Goal: Find specific page/section: Find specific page/section

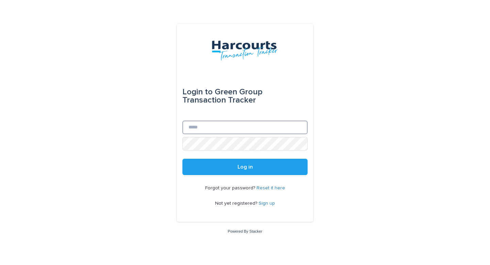
click at [224, 129] on input "Email" at bounding box center [244, 128] width 125 height 14
type input "**********"
click at [182, 159] on button "Log in" at bounding box center [244, 167] width 125 height 16
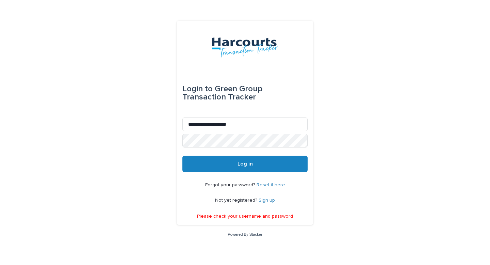
click at [225, 160] on button "Log in" at bounding box center [244, 164] width 125 height 16
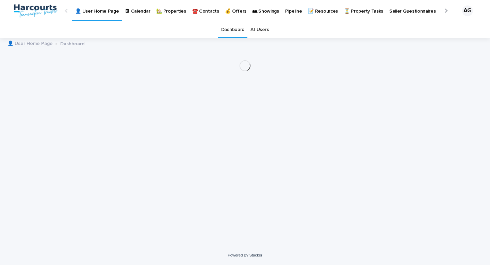
click at [166, 12] on p "🏡 Properties" at bounding box center [171, 7] width 30 height 14
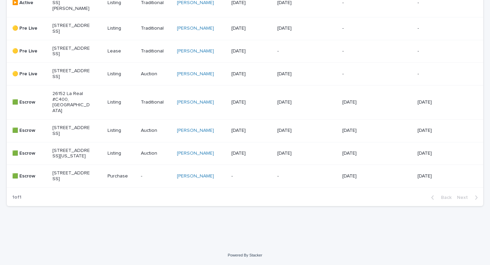
scroll to position [279, 0]
click at [78, 80] on p "[STREET_ADDRESS]" at bounding box center [71, 74] width 38 height 12
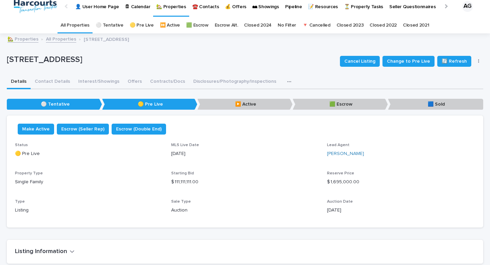
scroll to position [36, 0]
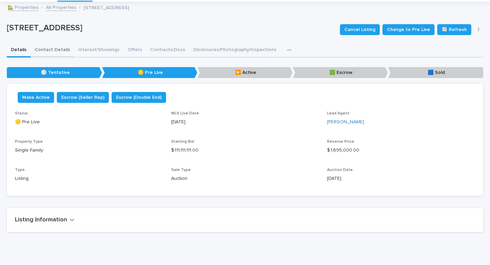
click at [56, 54] on button "Contact Details" at bounding box center [53, 50] width 44 height 14
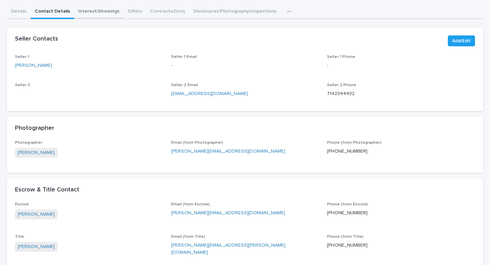
scroll to position [79, 0]
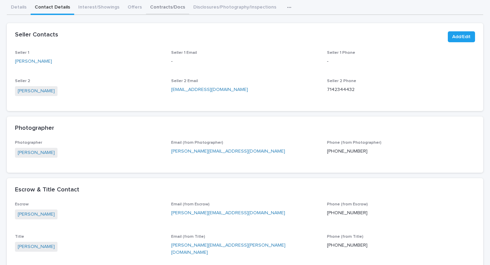
click at [148, 7] on div "👤 User Home Page 🗓 Calendar 🏡 Properties ☎️ Contacts 💰 Offers 🏘 Showings Pipeli…" at bounding box center [245, 187] width 490 height 533
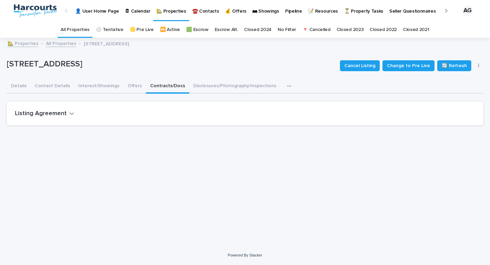
click at [52, 113] on h2 "Listing Agreement" at bounding box center [41, 113] width 52 height 7
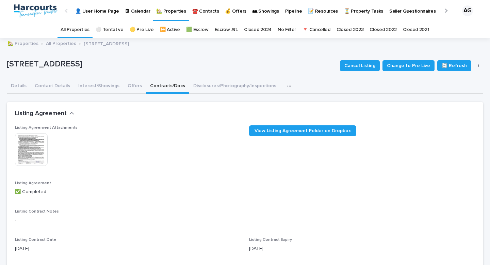
click at [35, 150] on img at bounding box center [31, 149] width 33 height 33
